Goal: Task Accomplishment & Management: Manage account settings

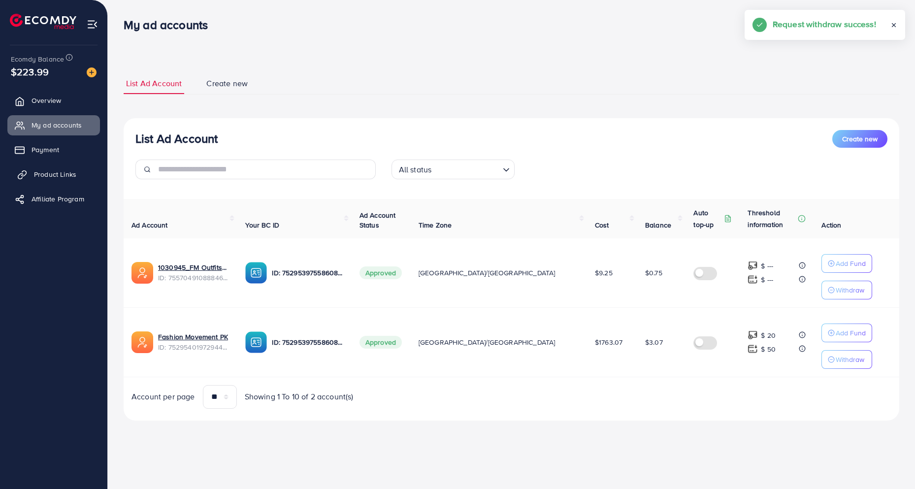
click at [54, 170] on span "Product Links" at bounding box center [55, 174] width 42 height 10
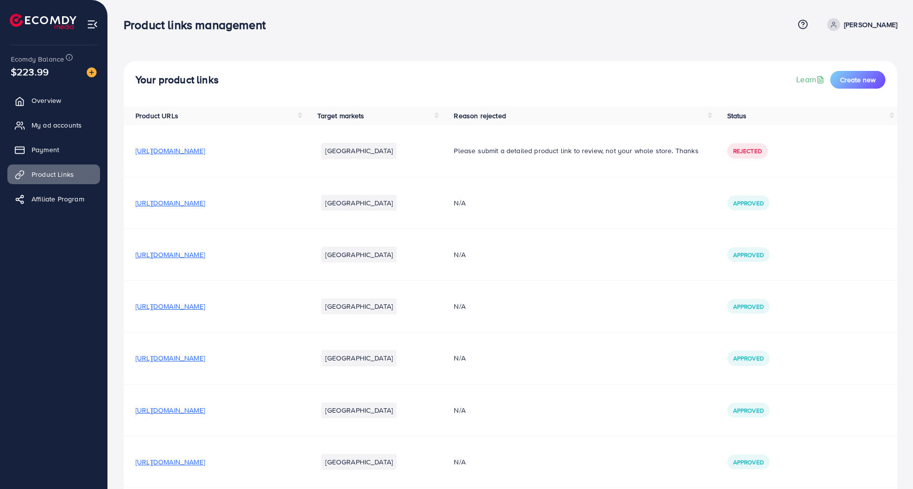
click at [205, 202] on span "[URL][DOMAIN_NAME]" at bounding box center [169, 203] width 69 height 10
click at [205, 306] on span "[URL][DOMAIN_NAME]" at bounding box center [169, 306] width 69 height 10
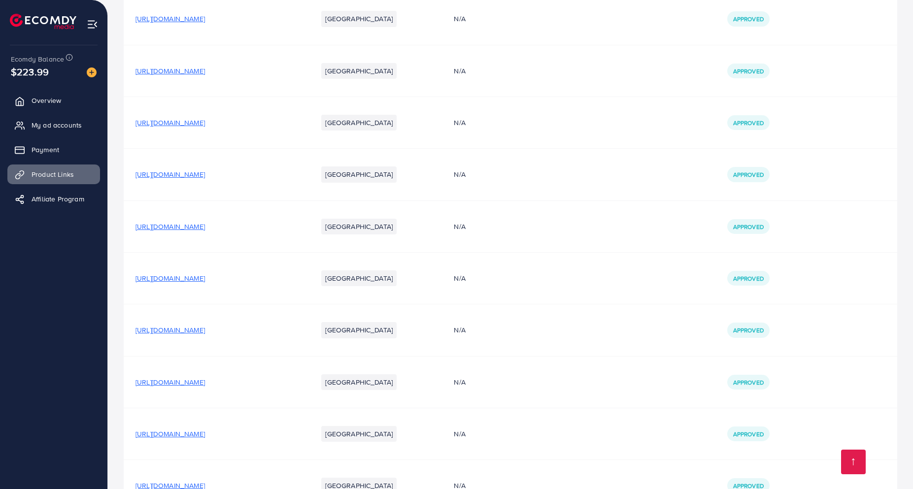
scroll to position [361, 0]
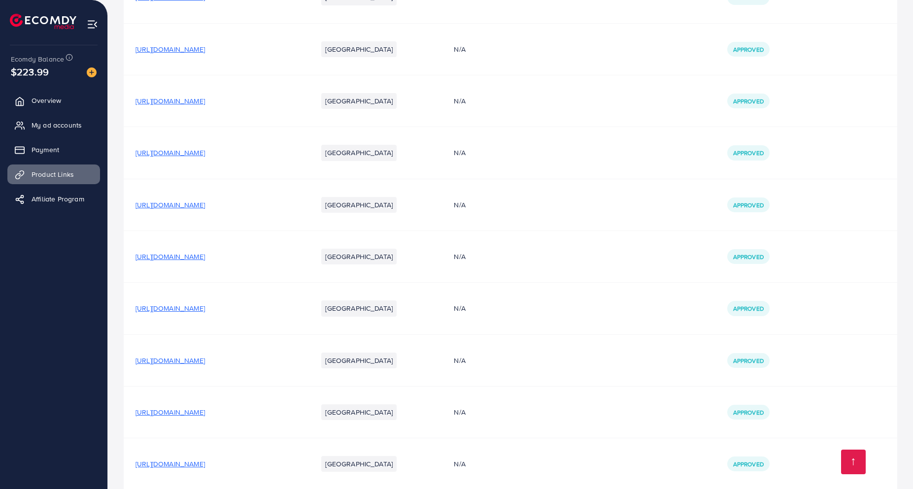
click at [205, 306] on span "[URL][DOMAIN_NAME]" at bounding box center [169, 308] width 69 height 10
click at [205, 307] on span "[URL][DOMAIN_NAME]" at bounding box center [169, 308] width 69 height 10
click at [205, 361] on span "[URL][DOMAIN_NAME]" at bounding box center [169, 361] width 69 height 10
click at [61, 126] on span "My ad accounts" at bounding box center [59, 125] width 50 height 10
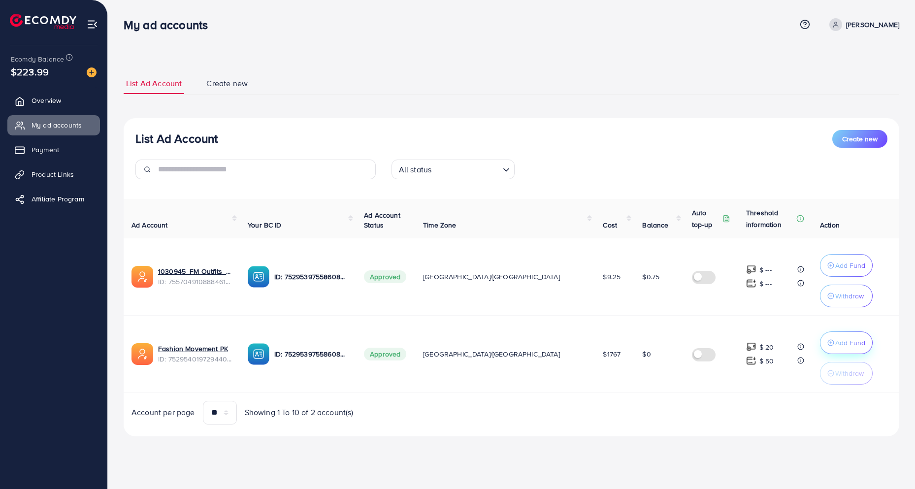
click at [826, 331] on button "Add Fund" at bounding box center [846, 342] width 53 height 23
click at [835, 342] on p "Add Fund" at bounding box center [850, 343] width 30 height 12
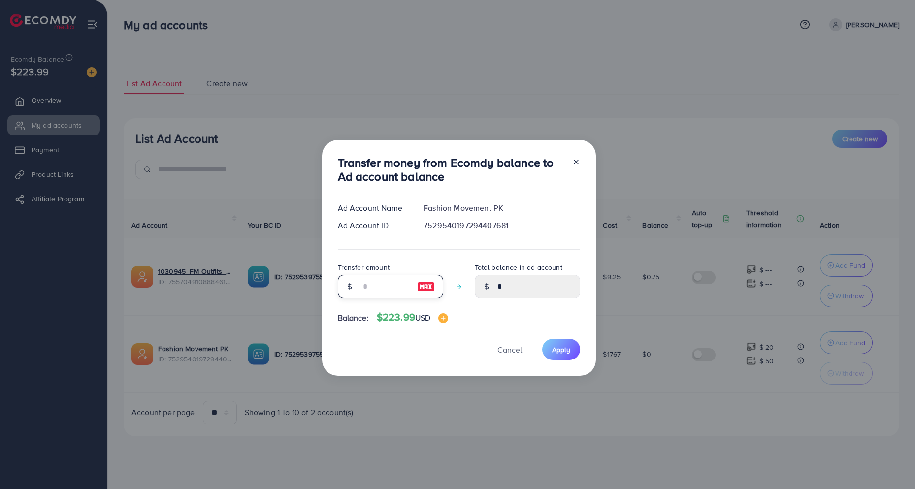
click at [401, 287] on input "number" at bounding box center [385, 287] width 49 height 24
type input "**"
type input "*****"
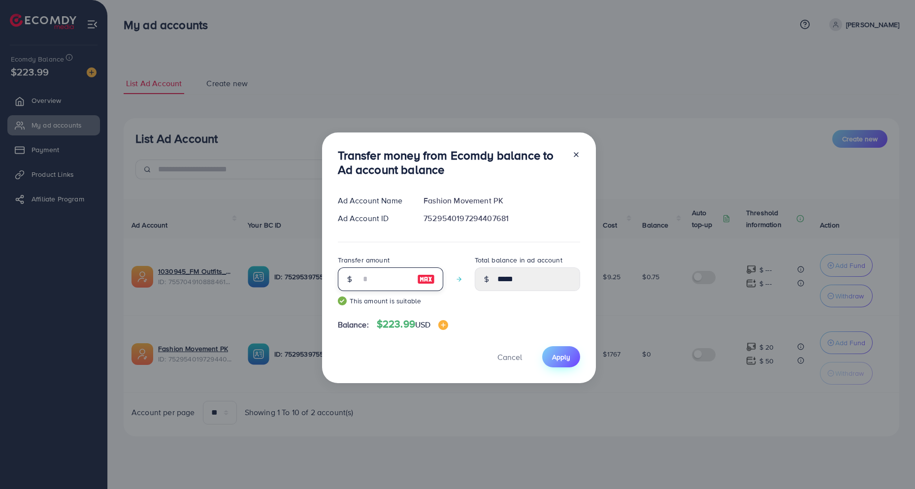
type input "**"
click at [561, 358] on span "Apply" at bounding box center [561, 357] width 18 height 10
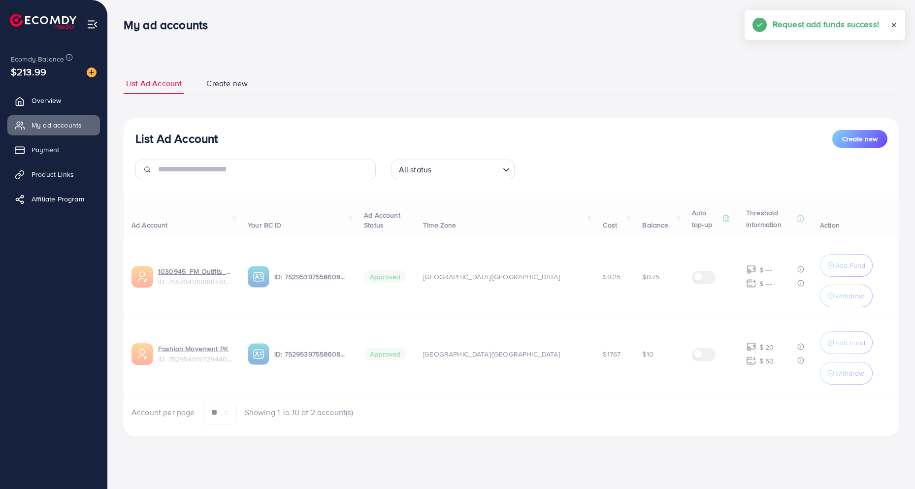
click at [821, 370] on div "Ad Account Your BC ID Ad Account Status Time Zone Cost Balance Auto top-up Thre…" at bounding box center [512, 312] width 776 height 226
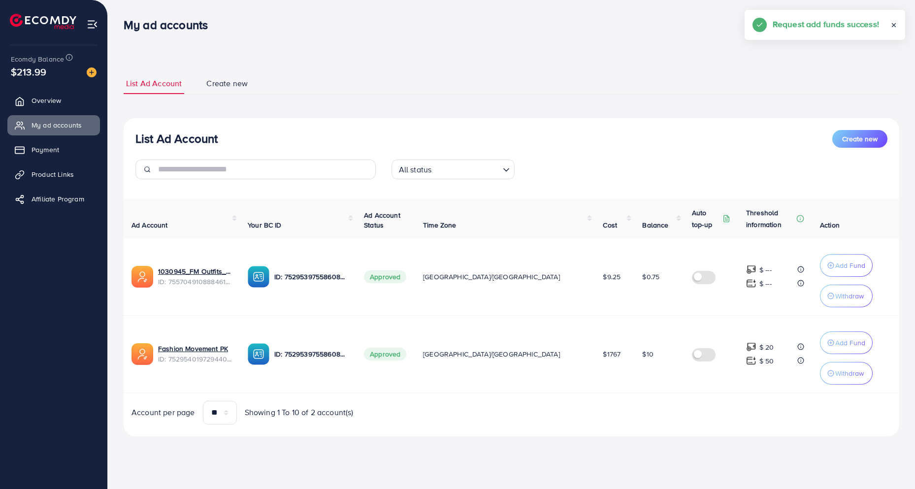
click at [835, 370] on p "Withdraw" at bounding box center [849, 373] width 29 height 12
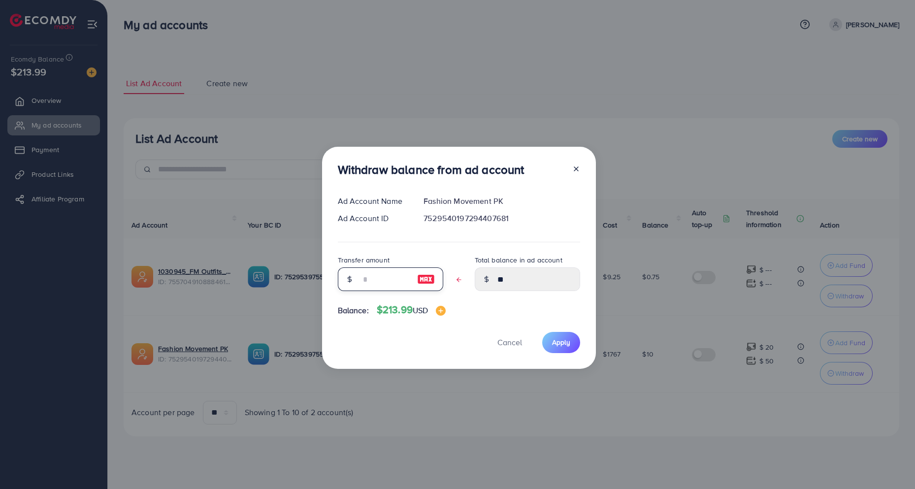
click at [381, 275] on input "text" at bounding box center [385, 279] width 49 height 24
type input "*"
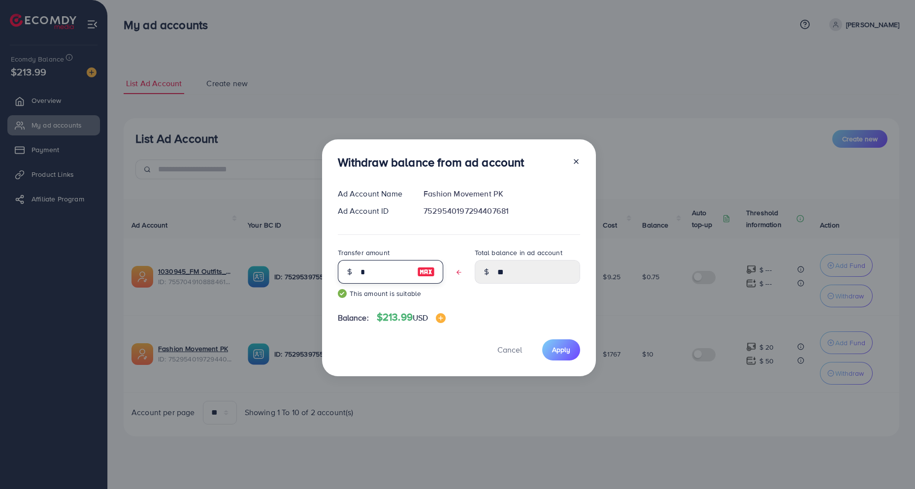
type input "****"
type input "*"
click at [563, 350] on span "Apply" at bounding box center [561, 350] width 18 height 10
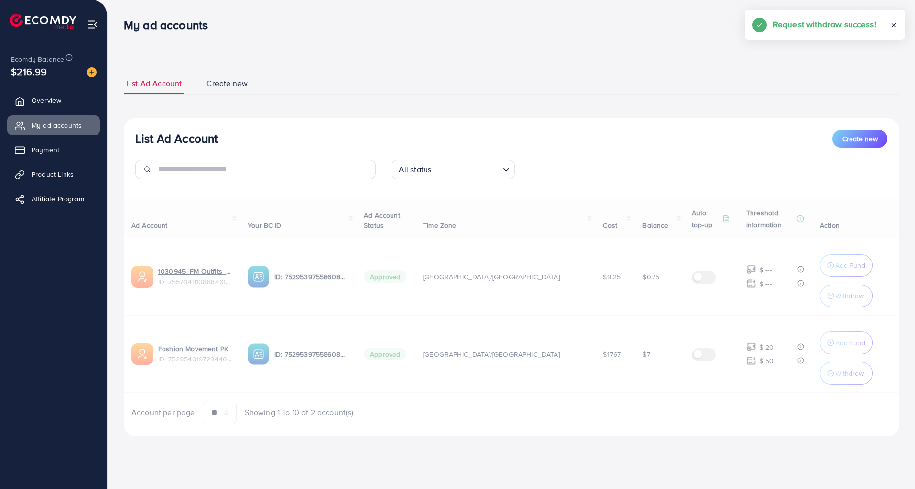
click at [826, 377] on div "Ad Account Your BC ID Ad Account Status Time Zone Cost Balance Auto top-up Thre…" at bounding box center [512, 312] width 776 height 226
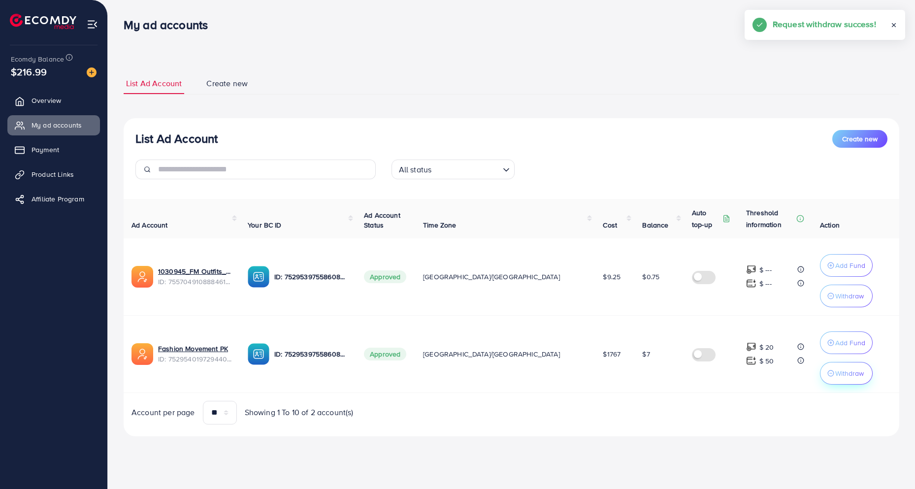
click at [836, 378] on p "Withdraw" at bounding box center [849, 373] width 29 height 12
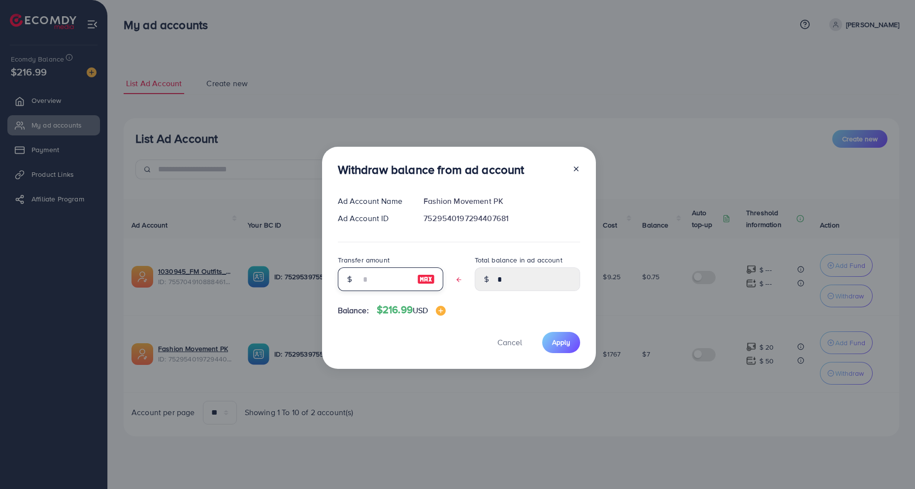
click at [390, 277] on input "text" at bounding box center [385, 279] width 49 height 24
type input "*"
type input "****"
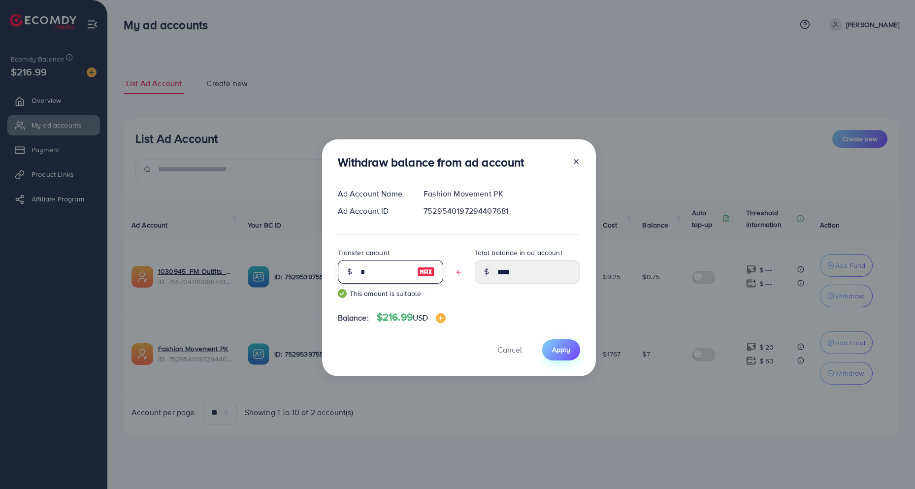
type input "*"
click at [561, 352] on span "Apply" at bounding box center [561, 350] width 18 height 10
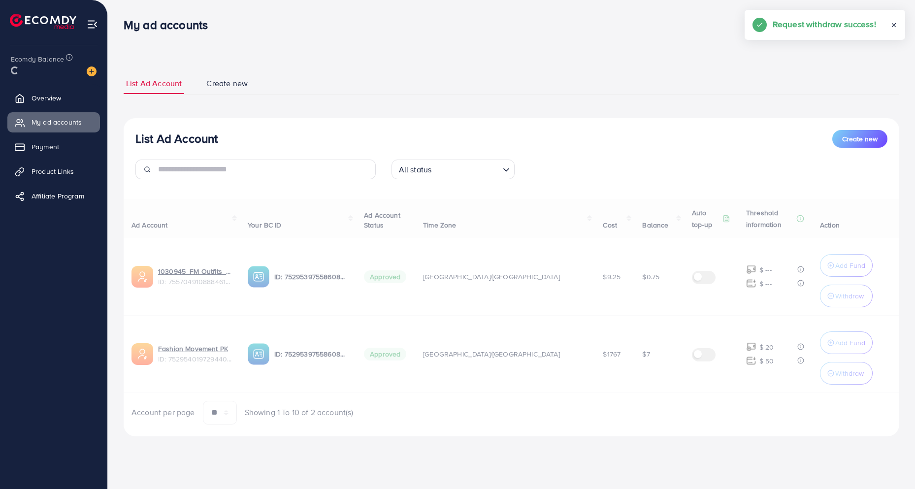
click at [423, 103] on div "Withdraw balance from ad account Ad Account Name Fashion Movement PK Ad Account…" at bounding box center [457, 244] width 915 height 489
click at [423, 103] on div "List Ad Account Create new List Ad Account Create new All status Loading... Ad …" at bounding box center [512, 254] width 776 height 363
